Goal: Obtain resource: Download file/media

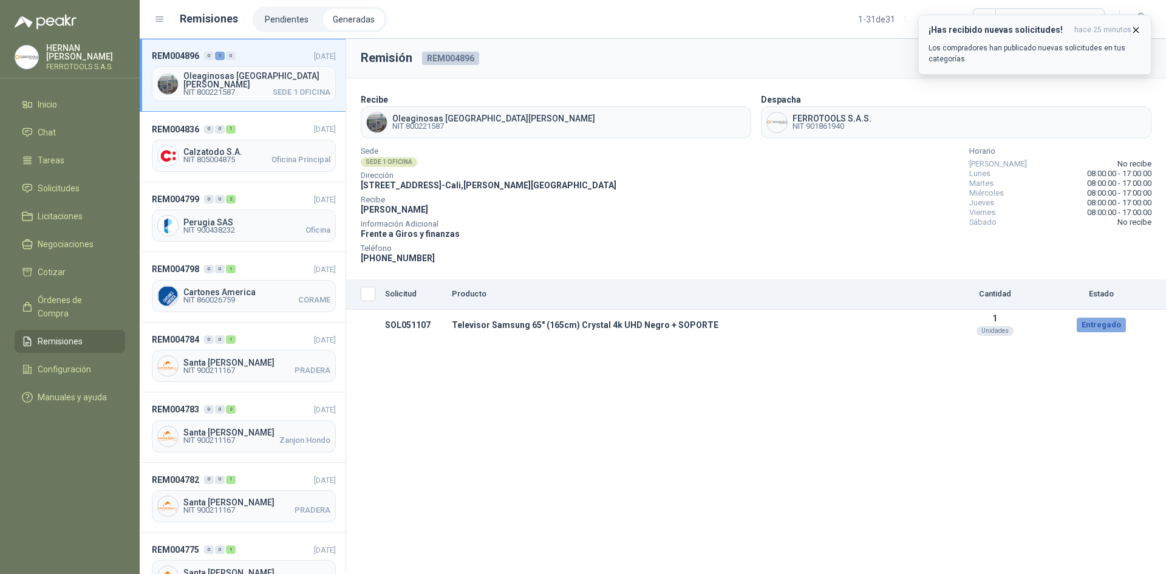
click at [1138, 25] on icon "button" at bounding box center [1135, 30] width 10 height 10
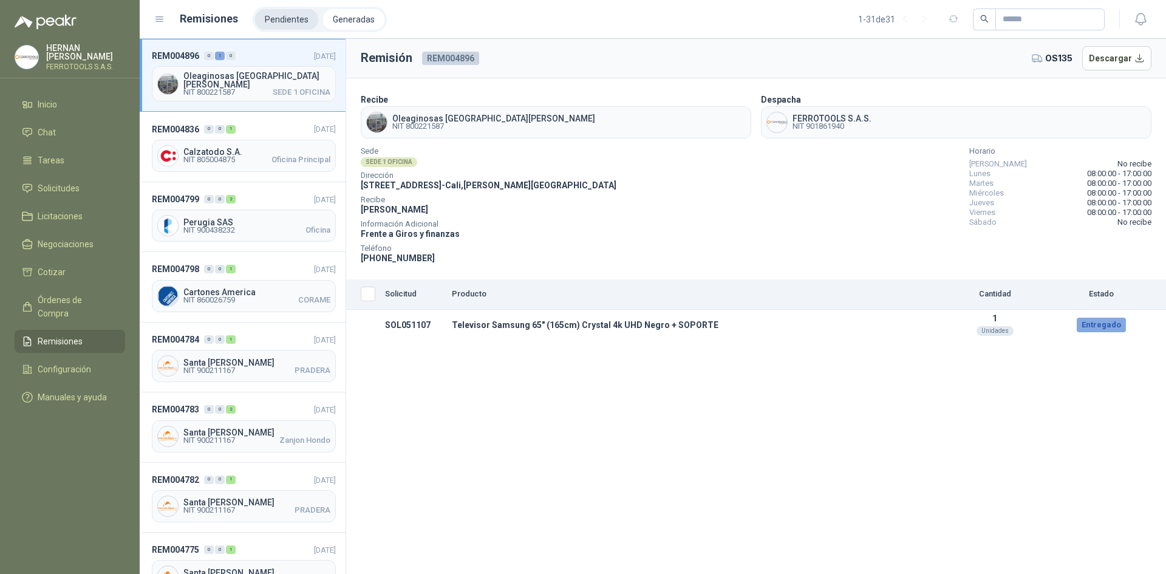
click at [265, 22] on li "Pendientes" at bounding box center [286, 19] width 63 height 21
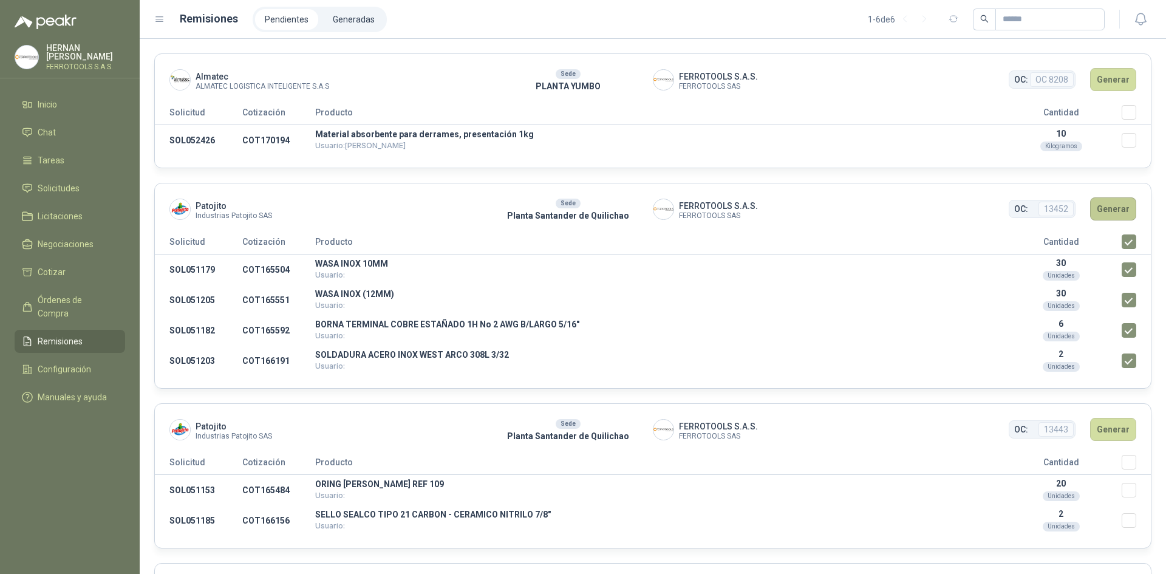
click at [1099, 211] on button "Generar" at bounding box center [1113, 208] width 46 height 23
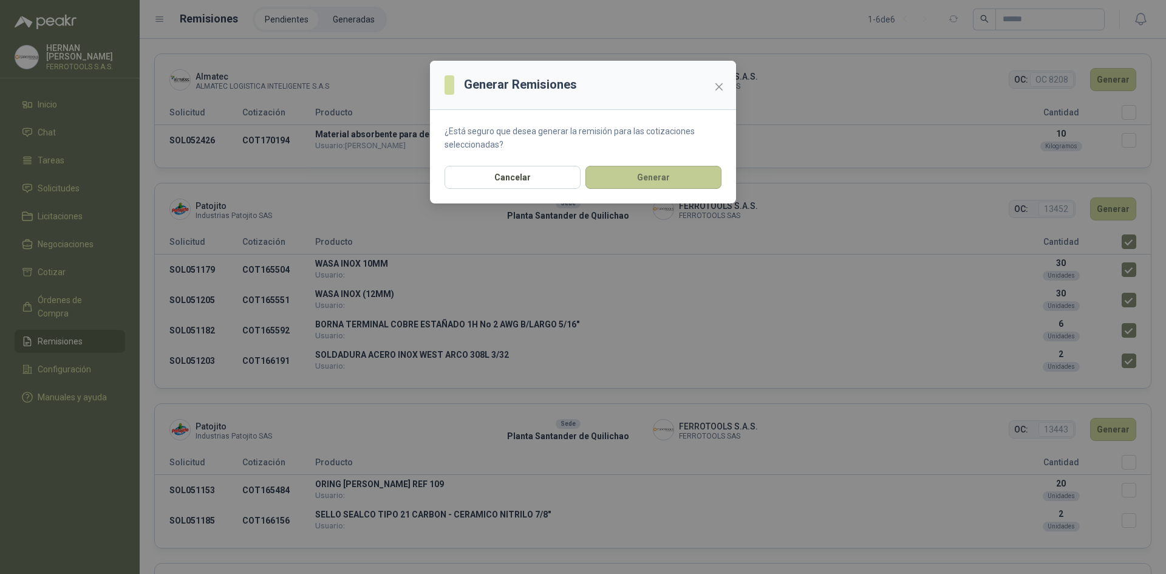
click at [662, 177] on button "Generar" at bounding box center [653, 177] width 136 height 23
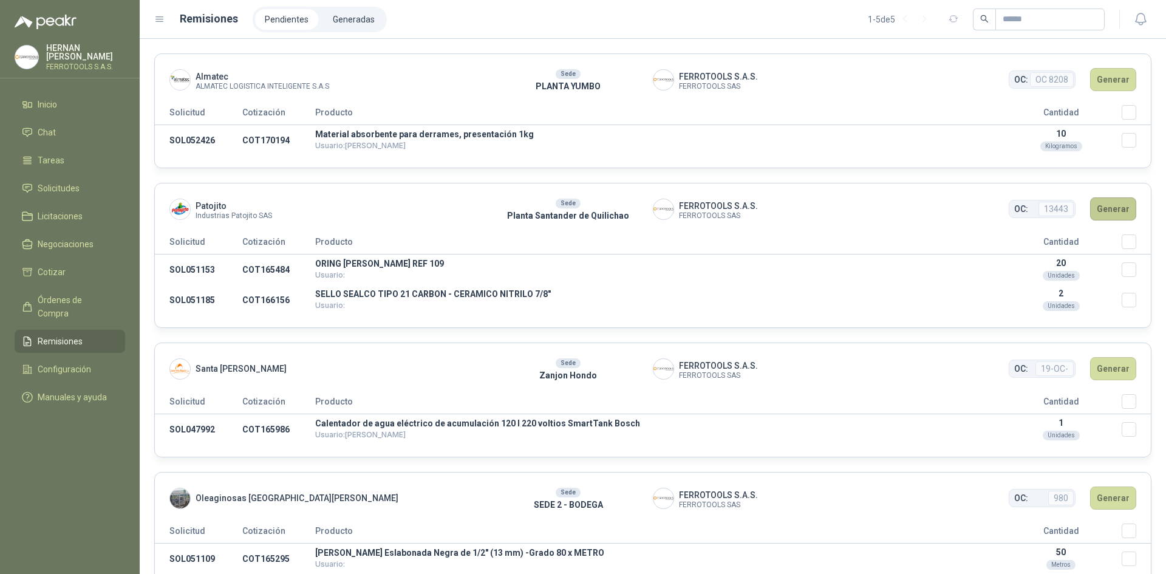
click at [1113, 212] on button "Generar" at bounding box center [1113, 208] width 46 height 23
click at [1095, 208] on button "Generar" at bounding box center [1113, 208] width 46 height 23
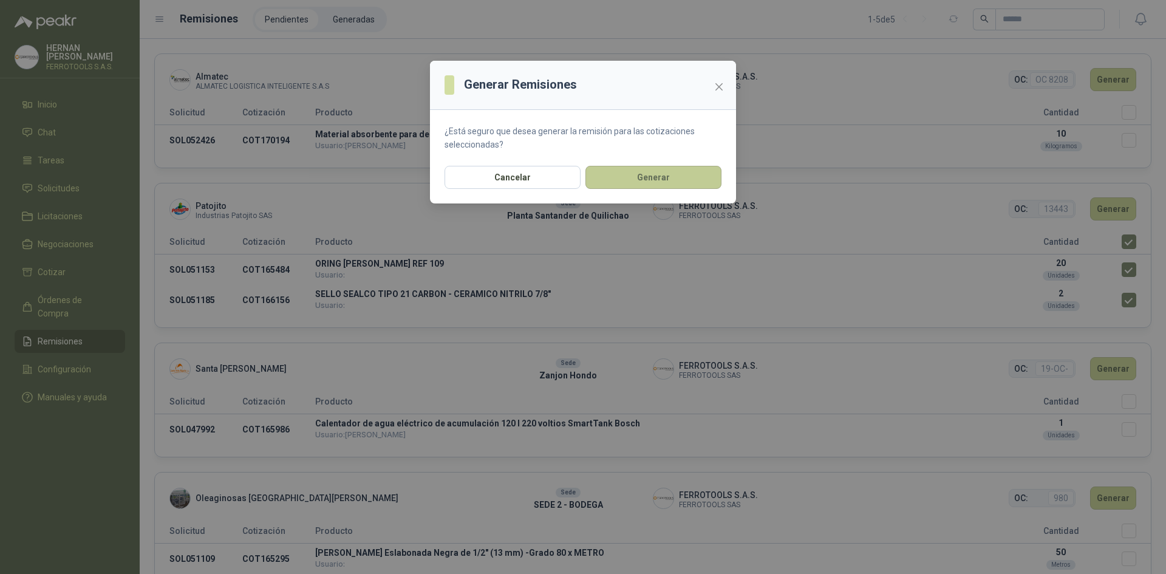
click at [662, 181] on button "Generar" at bounding box center [653, 177] width 136 height 23
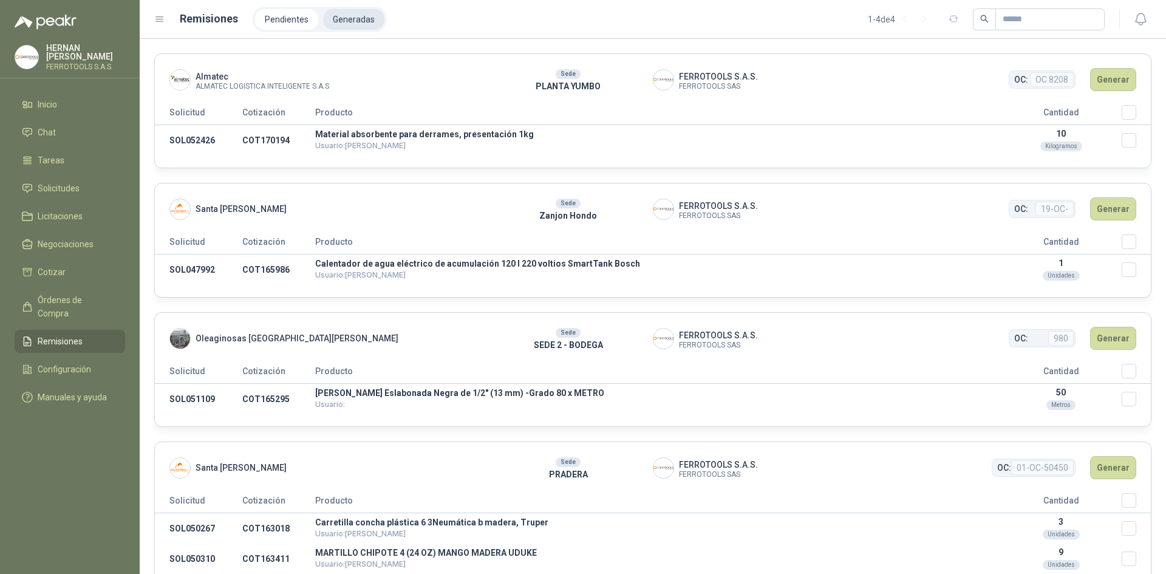
click at [341, 27] on li "Generadas" at bounding box center [353, 19] width 61 height 21
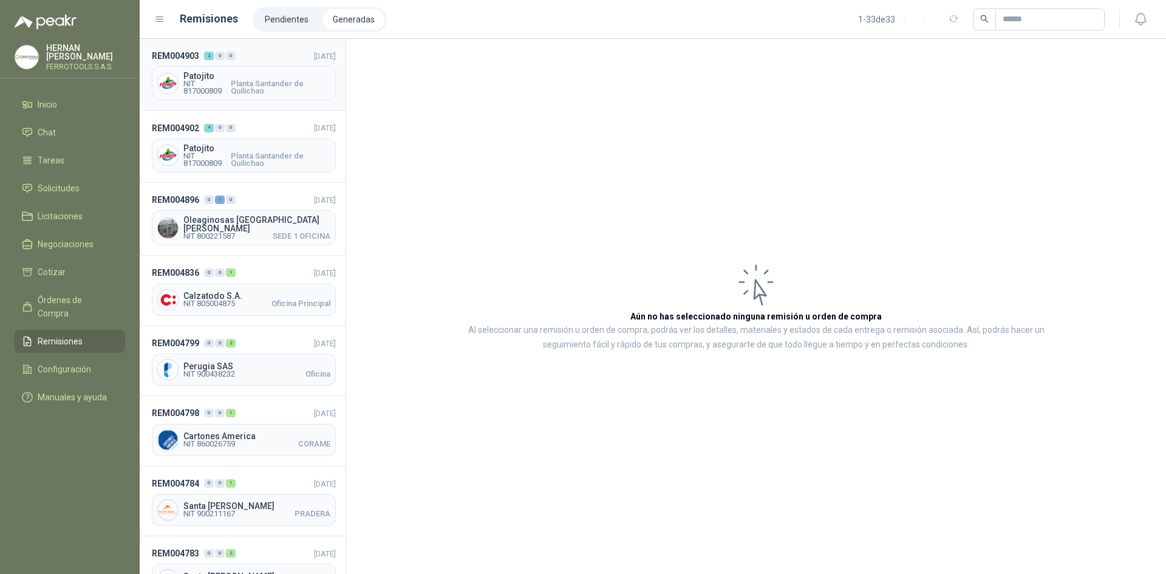
click at [266, 89] on span "Planta Santander de Quilichao" at bounding box center [281, 87] width 100 height 15
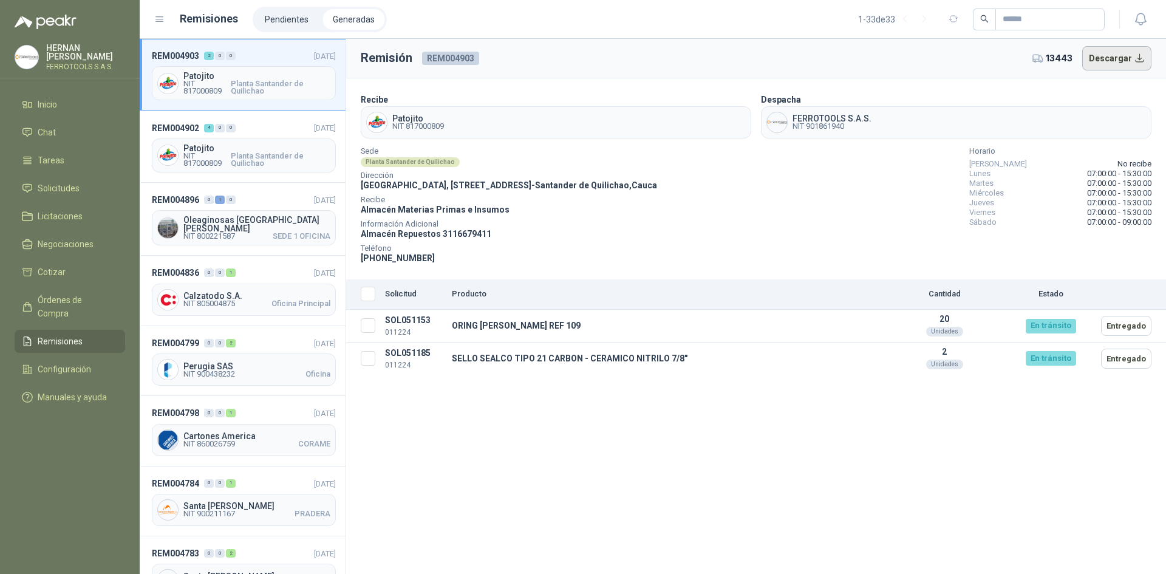
click at [1124, 57] on button "Descargar" at bounding box center [1117, 58] width 70 height 24
click at [260, 157] on span "Planta Santander de Quilichao" at bounding box center [281, 159] width 100 height 15
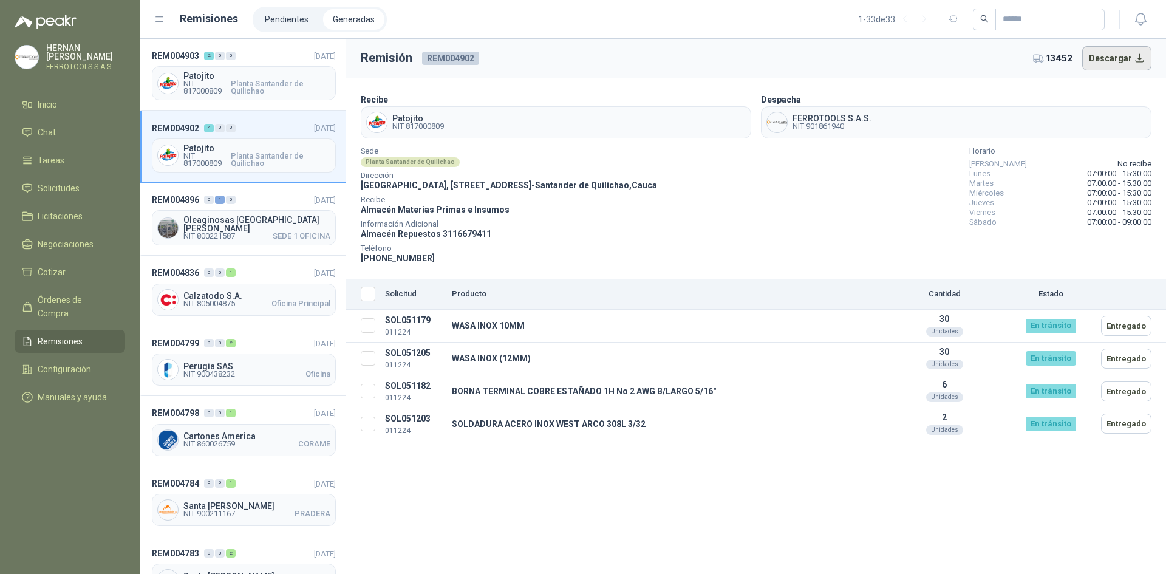
click at [1115, 61] on button "Descargar" at bounding box center [1117, 58] width 70 height 24
click at [160, 20] on icon at bounding box center [159, 19] width 11 height 11
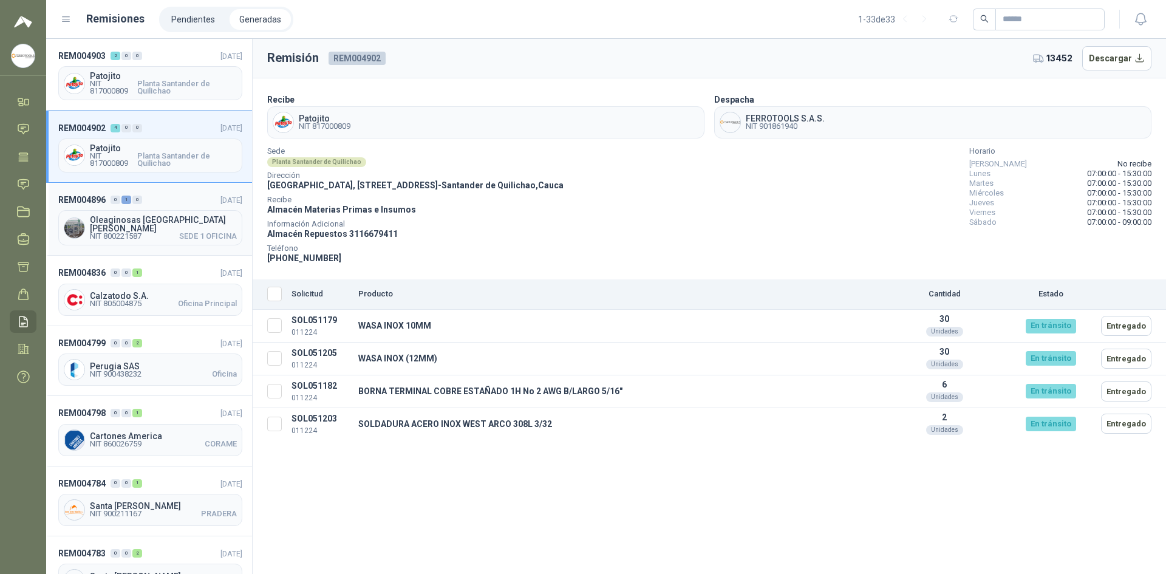
click at [188, 203] on header "REM004896 0 1 0 [DATE]" at bounding box center [150, 199] width 184 height 13
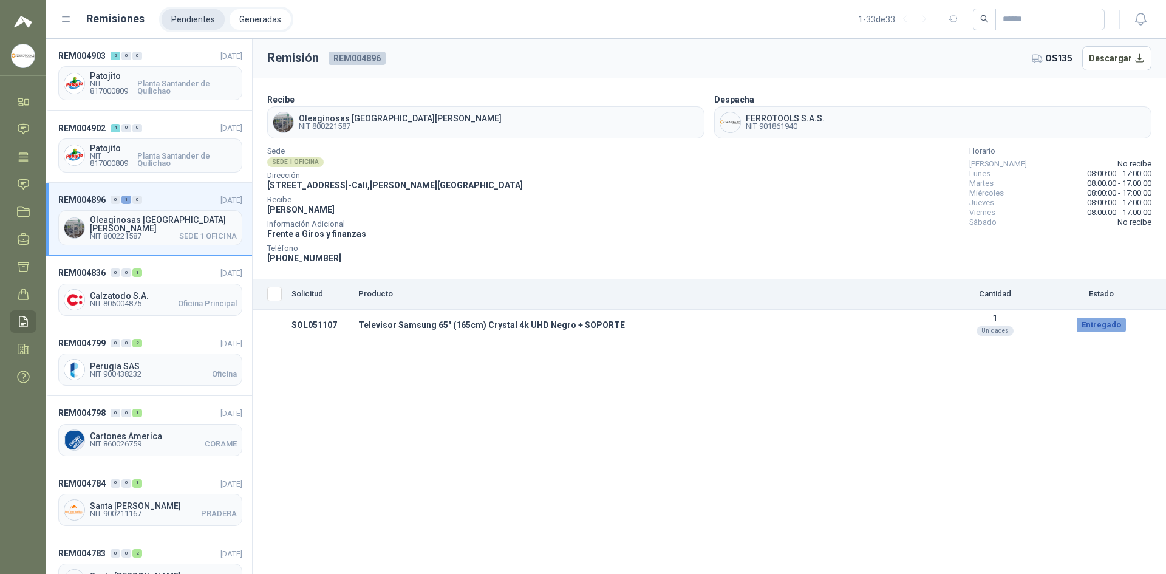
click at [186, 19] on li "Pendientes" at bounding box center [192, 19] width 63 height 21
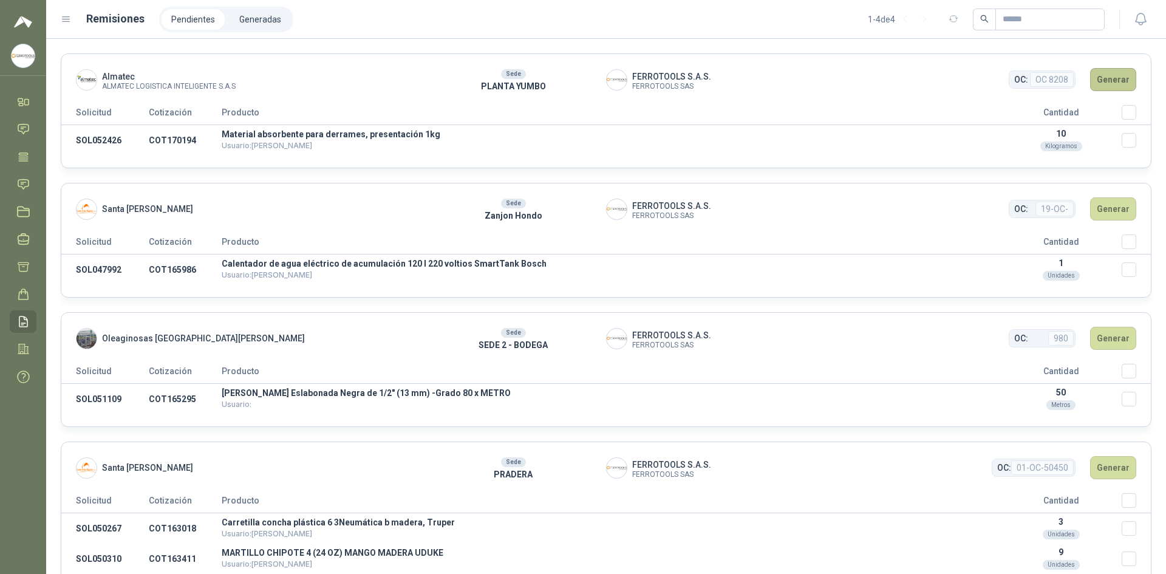
click at [1101, 83] on button "Generar" at bounding box center [1113, 79] width 46 height 23
click at [1101, 76] on button "Generar" at bounding box center [1113, 79] width 46 height 23
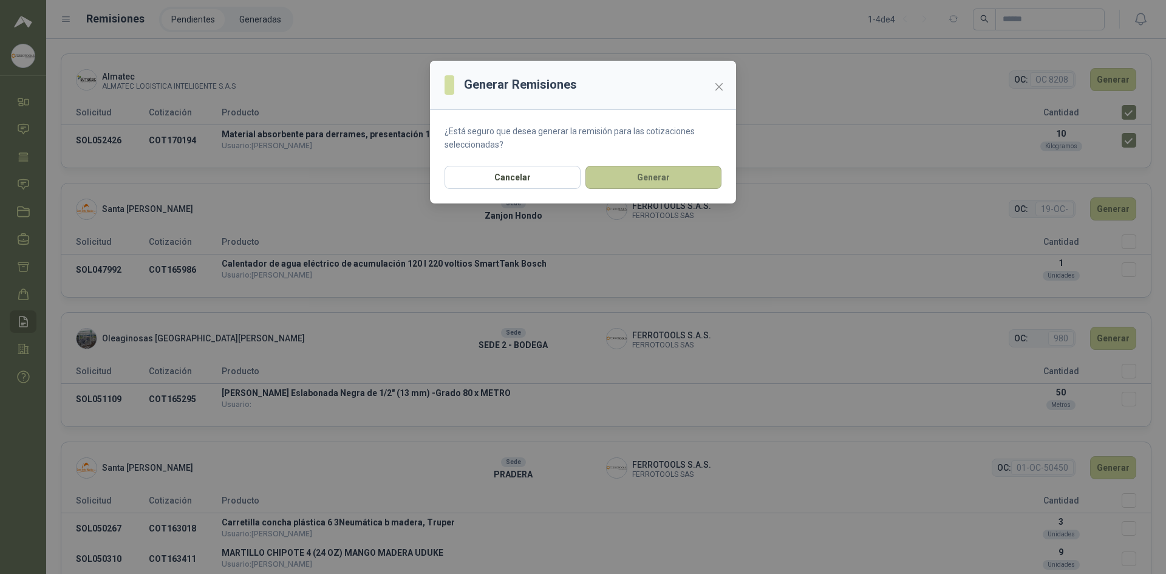
click at [650, 177] on button "Generar" at bounding box center [653, 177] width 136 height 23
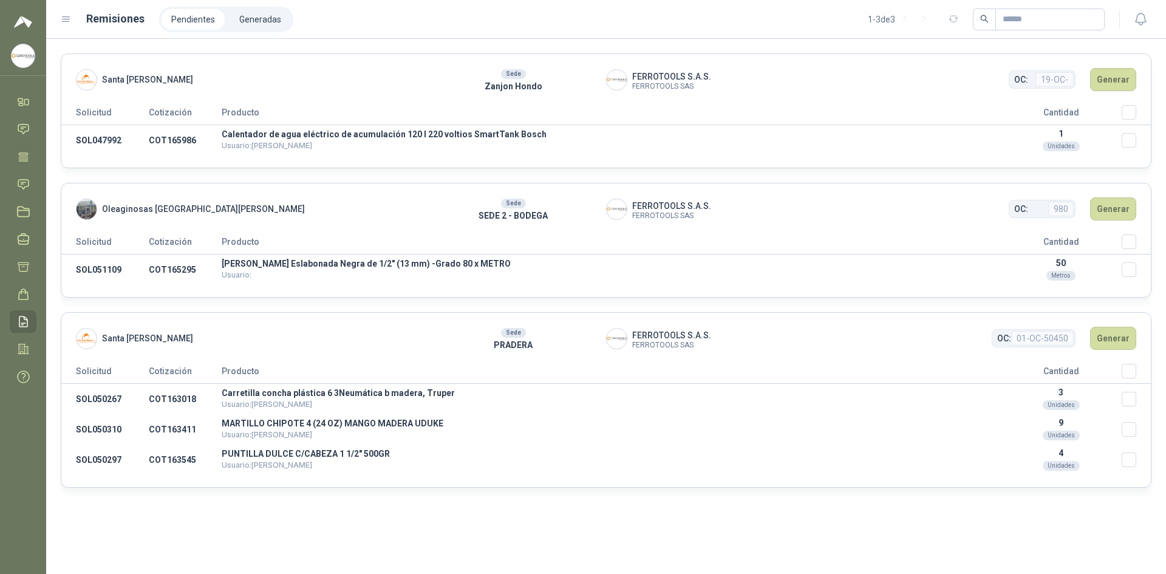
click at [255, 19] on li "Generadas" at bounding box center [259, 19] width 61 height 21
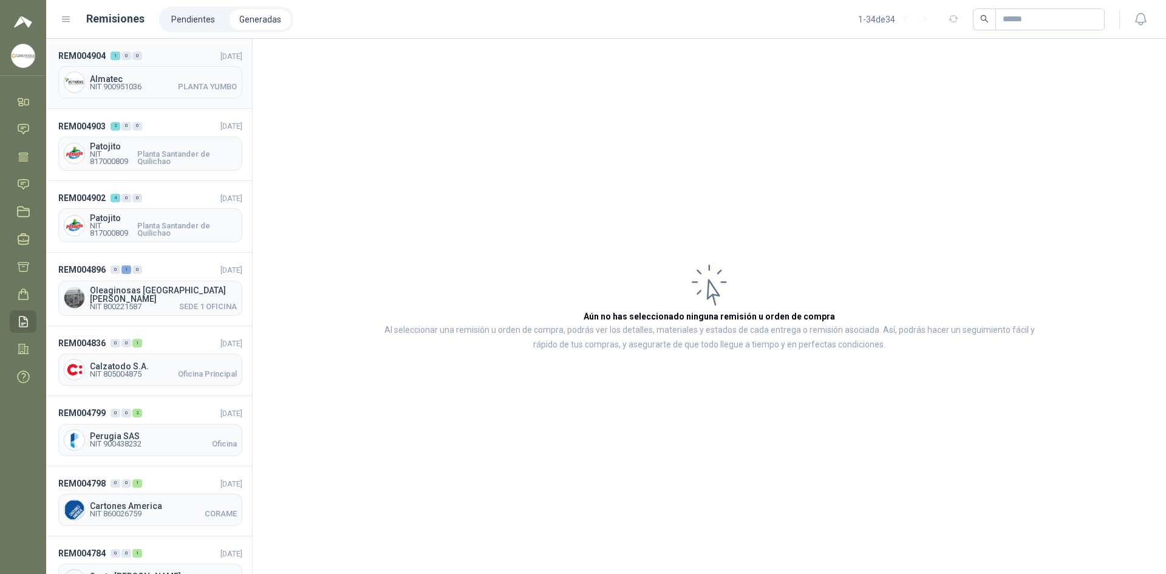
click at [182, 84] on span "PLANTA YUMBO" at bounding box center [207, 86] width 59 height 7
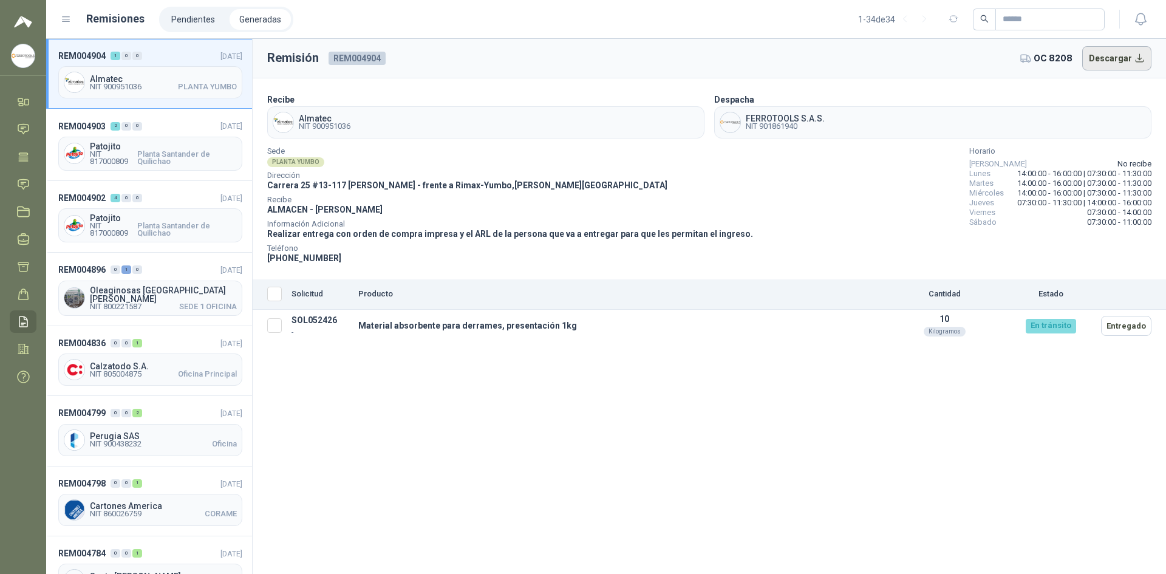
click at [1125, 61] on button "Descargar" at bounding box center [1117, 58] width 70 height 24
